Goal: Task Accomplishment & Management: Use online tool/utility

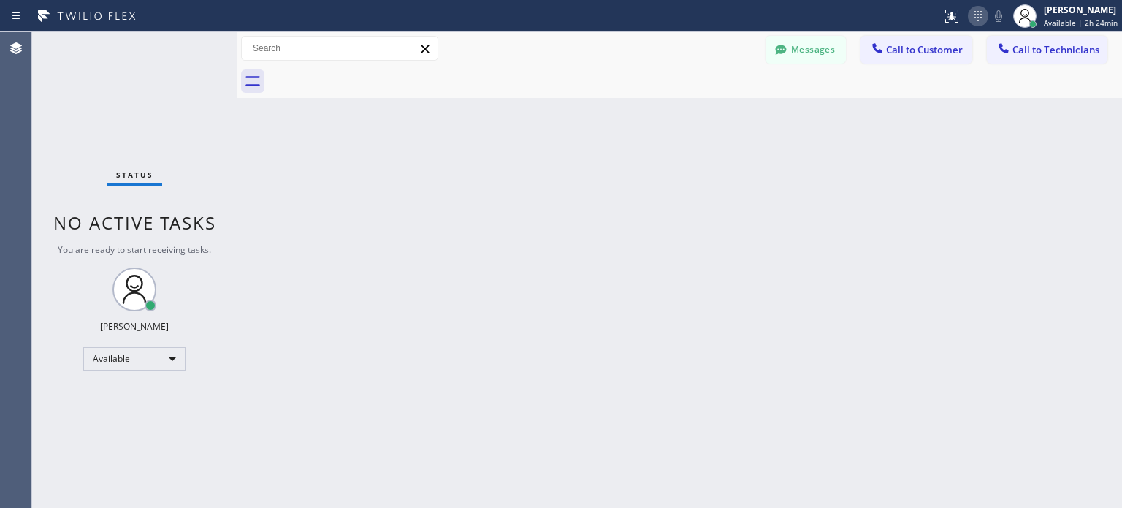
click at [985, 17] on div "Status report No issues detected If you experience an issue, please download th…" at bounding box center [1029, 16] width 186 height 32
click at [976, 18] on icon at bounding box center [978, 16] width 18 height 18
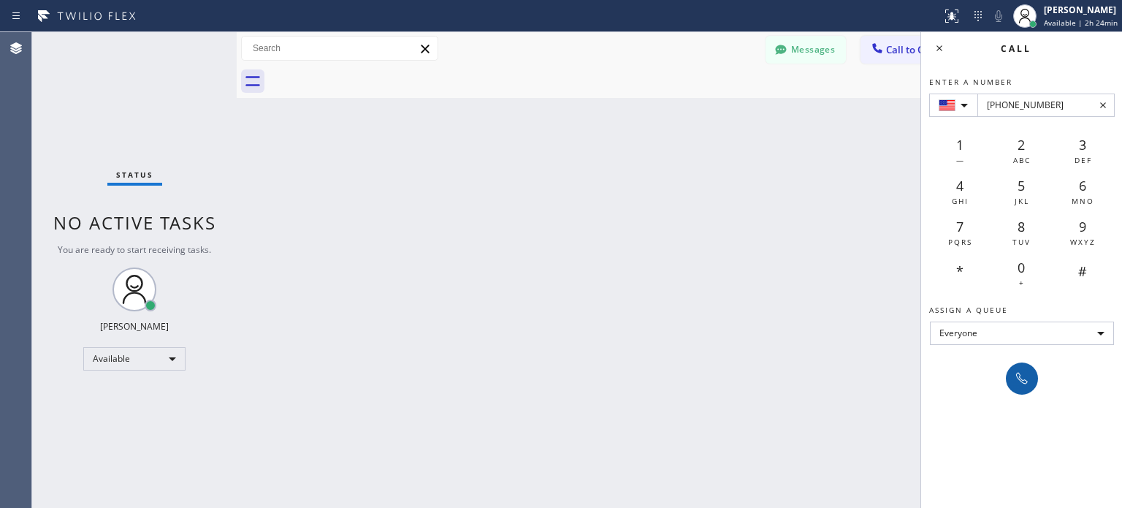
type input "[PHONE_NUMBER]"
click at [1022, 382] on icon at bounding box center [1022, 379] width 18 height 18
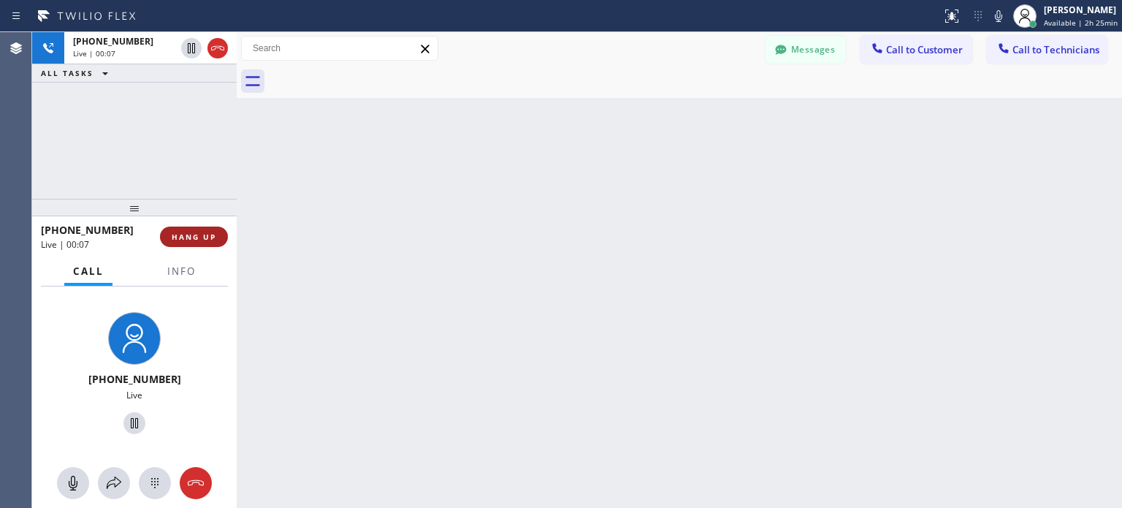
click at [224, 241] on button "HANG UP" at bounding box center [194, 236] width 68 height 20
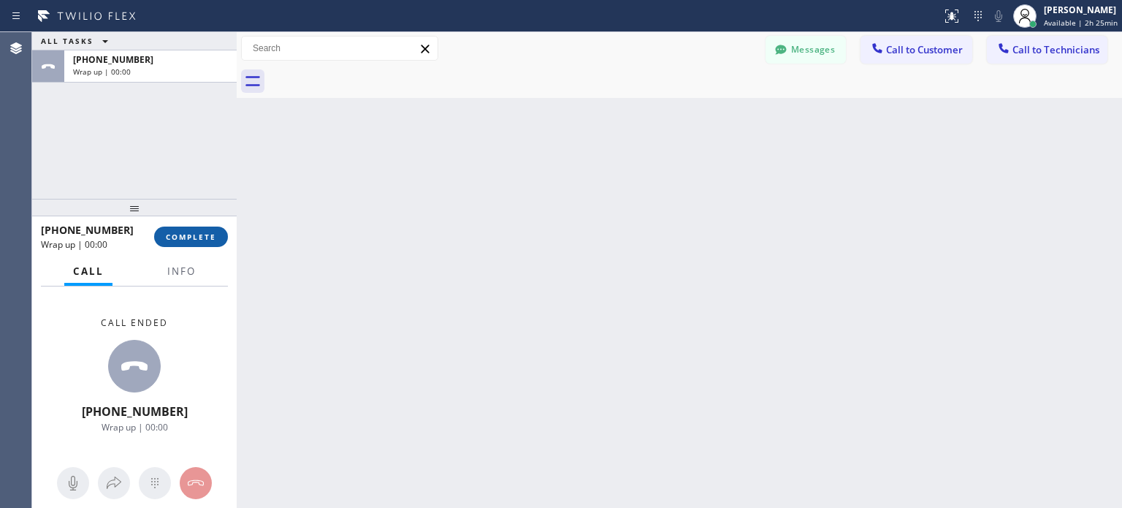
click at [202, 242] on button "COMPLETE" at bounding box center [191, 236] width 74 height 20
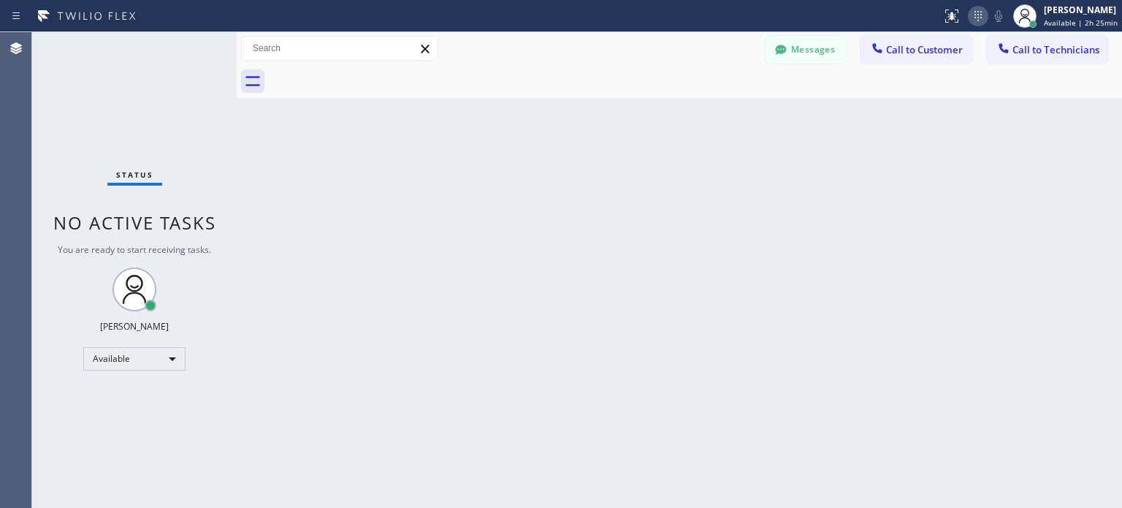
click at [970, 23] on icon at bounding box center [978, 16] width 18 height 18
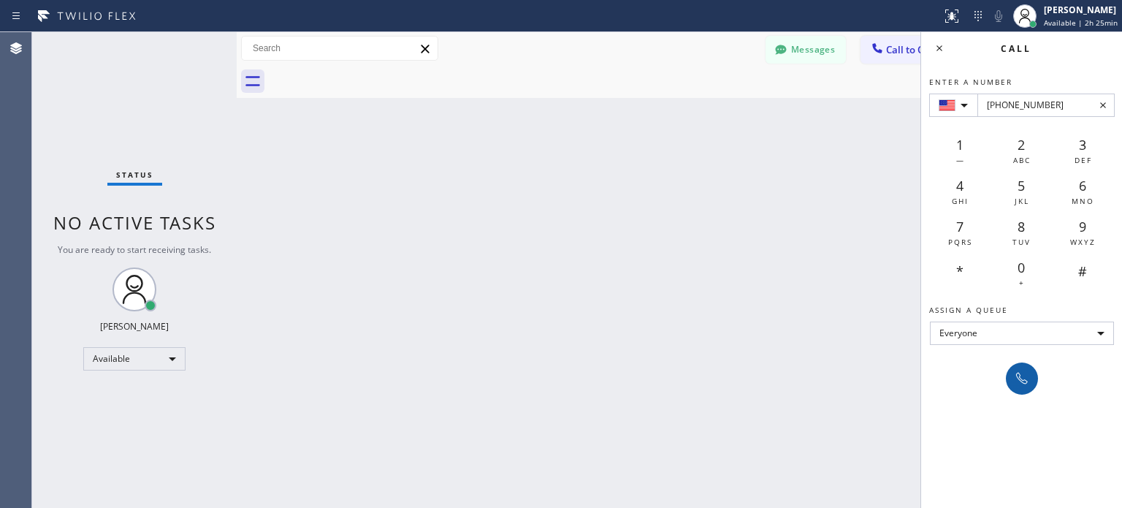
type input "[PHONE_NUMBER]"
click at [1029, 386] on icon at bounding box center [1022, 379] width 18 height 18
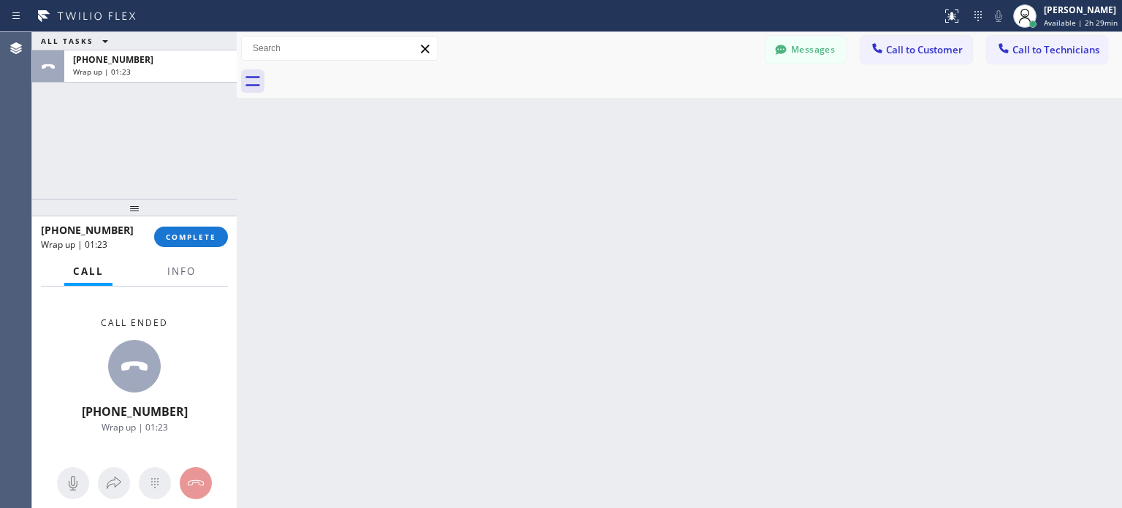
click at [196, 251] on div "[PHONE_NUMBER] Wrap up | 01:23 COMPLETE" at bounding box center [134, 237] width 187 height 38
click at [203, 242] on button "COMPLETE" at bounding box center [191, 236] width 74 height 20
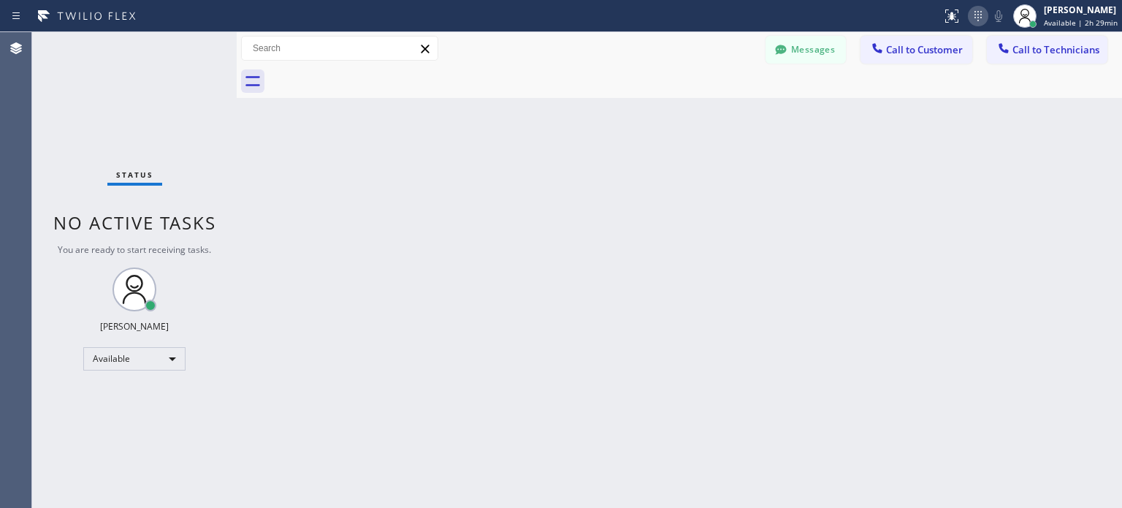
click at [975, 14] on icon at bounding box center [978, 16] width 7 height 10
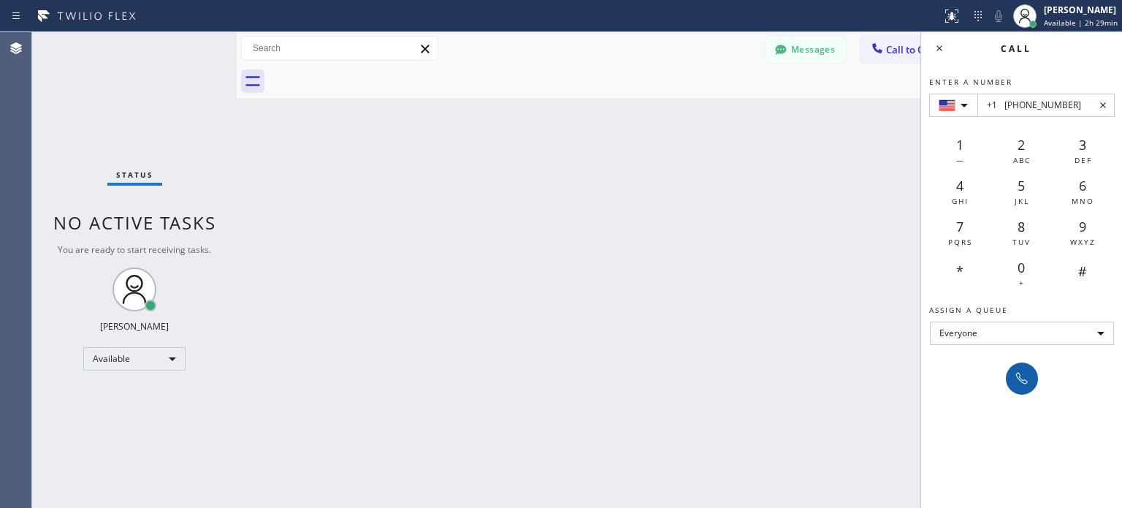
type input "+1 [PHONE_NUMBER]"
click at [1023, 370] on icon at bounding box center [1022, 379] width 18 height 18
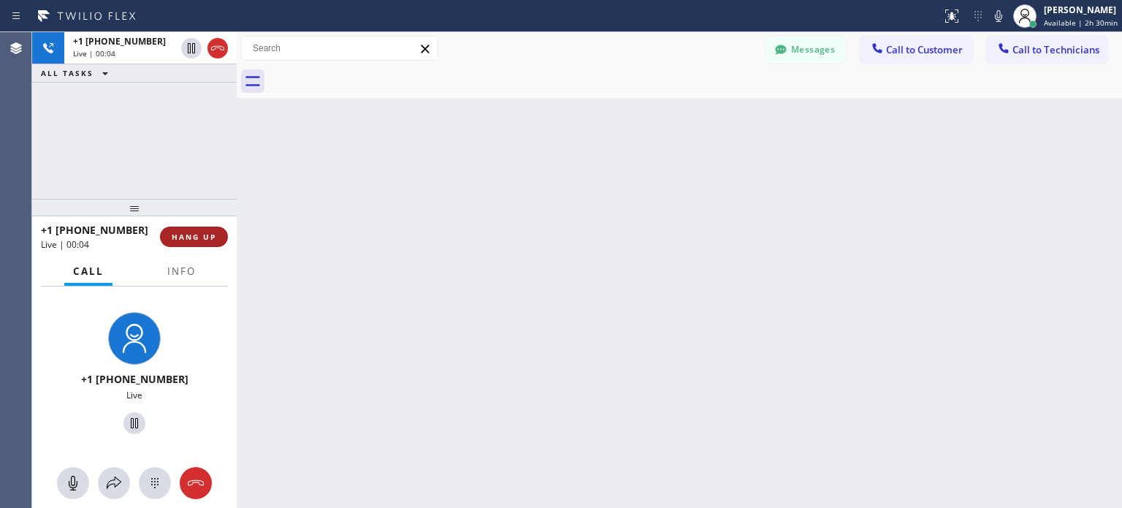
click at [195, 233] on span "HANG UP" at bounding box center [194, 237] width 45 height 10
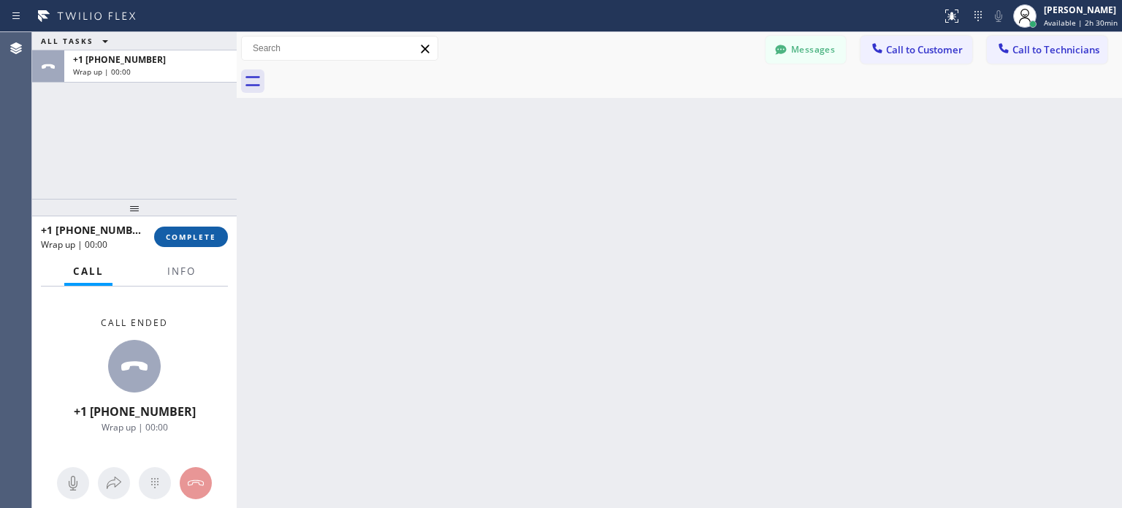
click at [188, 235] on span "COMPLETE" at bounding box center [191, 237] width 50 height 10
